Goal: Navigation & Orientation: Find specific page/section

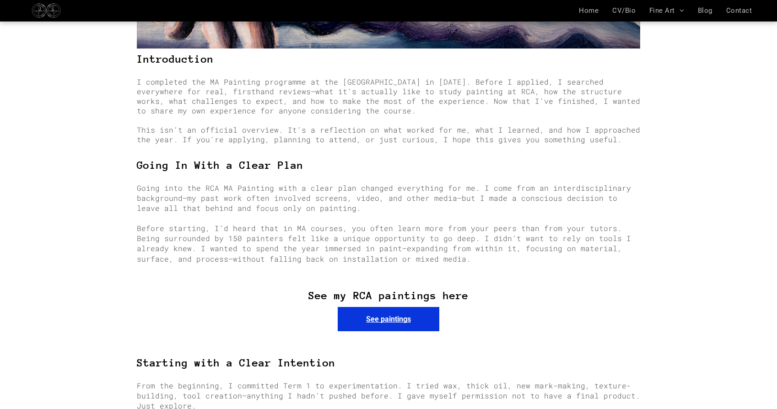
scroll to position [437, 0]
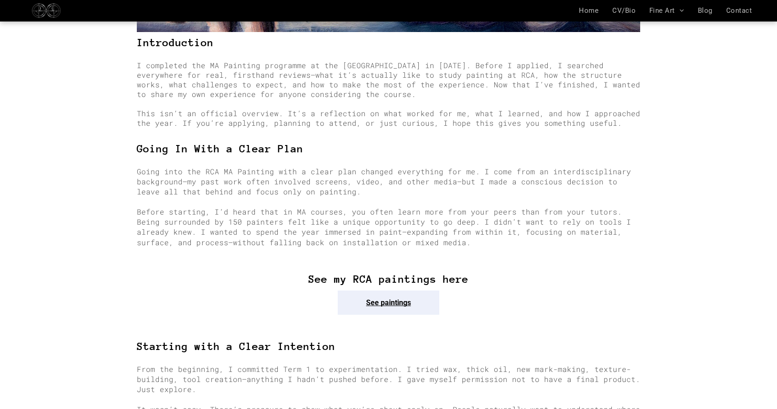
click at [389, 291] on link "See paintings" at bounding box center [389, 302] width 102 height 24
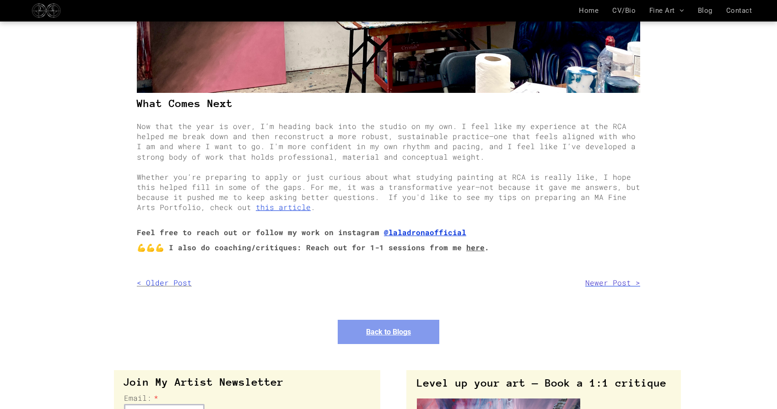
scroll to position [2141, 0]
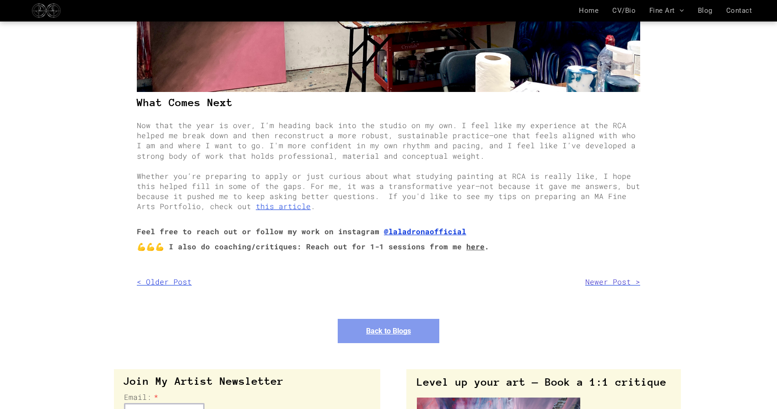
click at [387, 226] on strong "@laladronaofficial" at bounding box center [425, 231] width 82 height 10
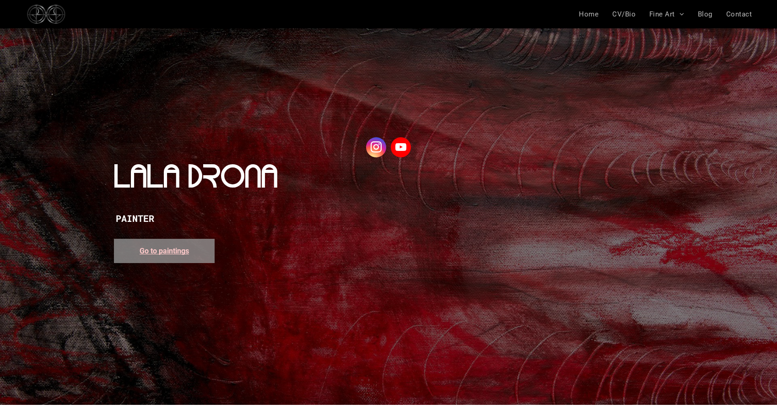
click at [182, 252] on span "Go to paintings" at bounding box center [163, 251] width 49 height 9
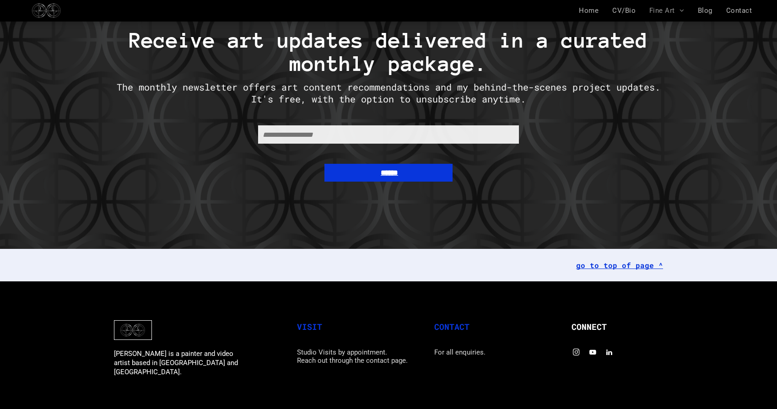
scroll to position [3378, 0]
